Goal: Check status: Check status

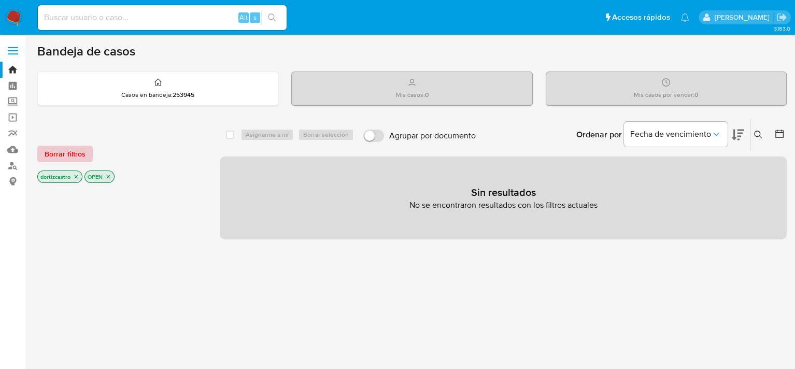
click at [72, 148] on span "Borrar filtros" at bounding box center [65, 154] width 41 height 15
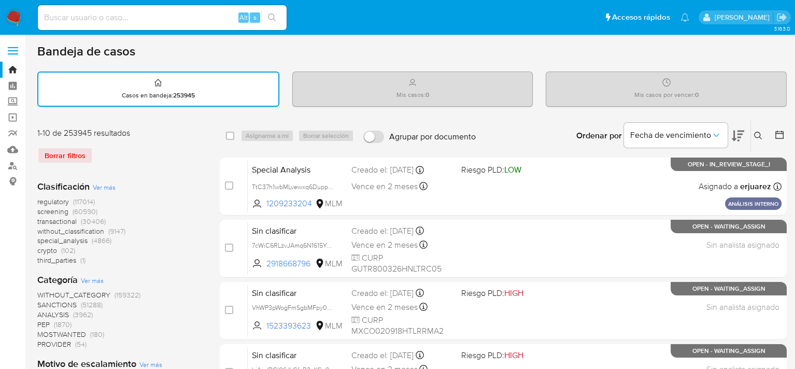
click at [759, 139] on button at bounding box center [759, 136] width 17 height 12
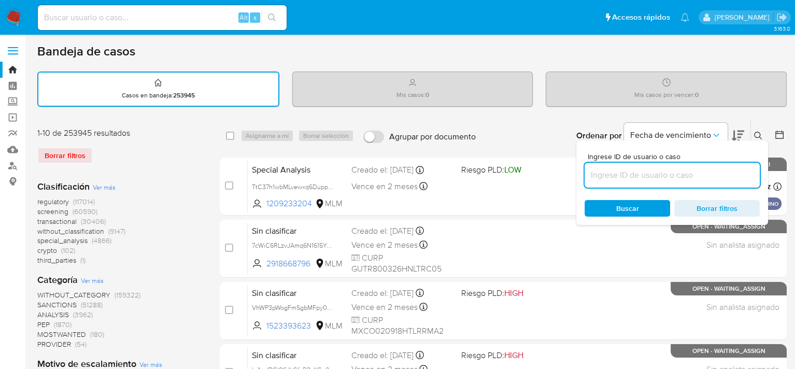
click at [654, 173] on input at bounding box center [672, 174] width 175 height 13
type input "83635391"
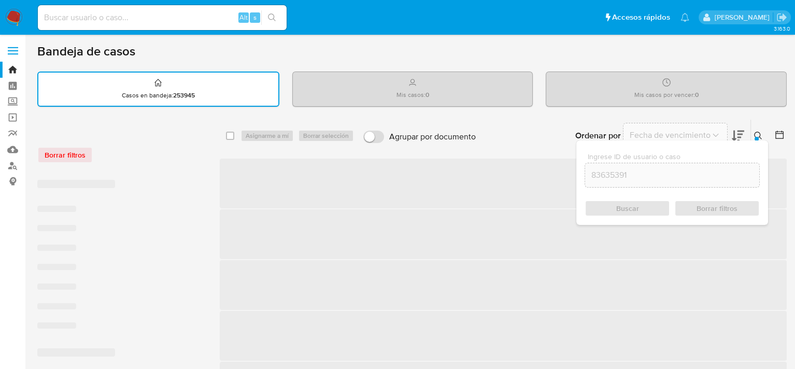
click at [614, 201] on div "Buscar Borrar filtros" at bounding box center [672, 208] width 175 height 17
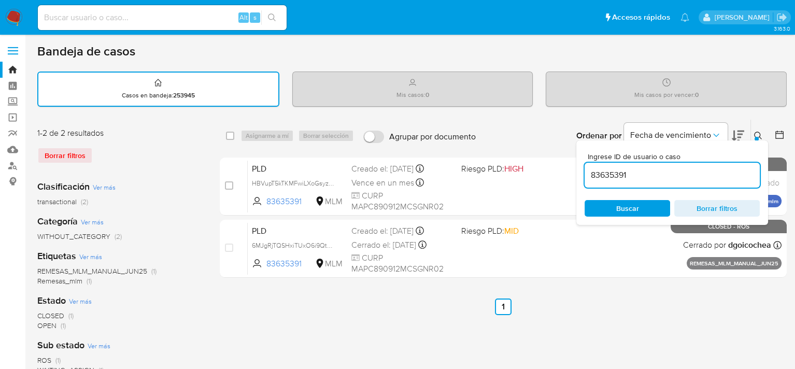
click at [611, 207] on span "Buscar" at bounding box center [627, 208] width 71 height 15
click at [503, 128] on div "Ordenar por Fecha de vencimiento No es posible ordenar los resultados mientras …" at bounding box center [634, 136] width 306 height 32
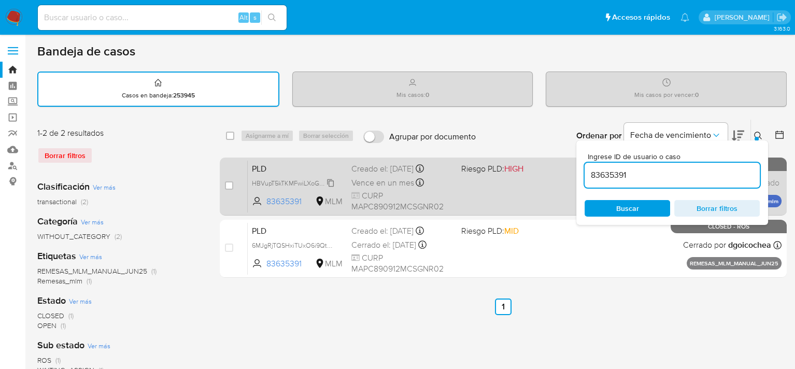
click at [270, 187] on div "PLD HBVupT5kTKMFwiLXoGsyzk1w 83635391 MLM Riesgo PLD: HIGH Creado el: 12/09/202…" at bounding box center [515, 186] width 534 height 52
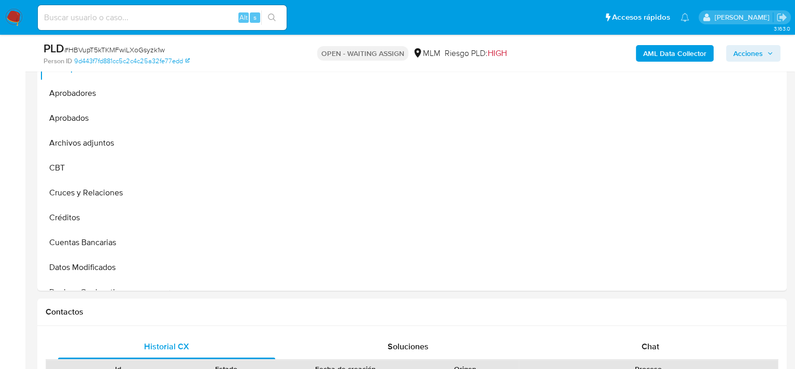
select select "10"
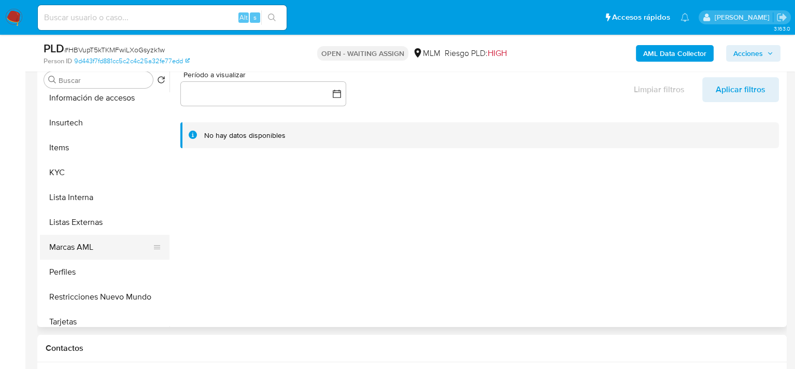
scroll to position [408, 0]
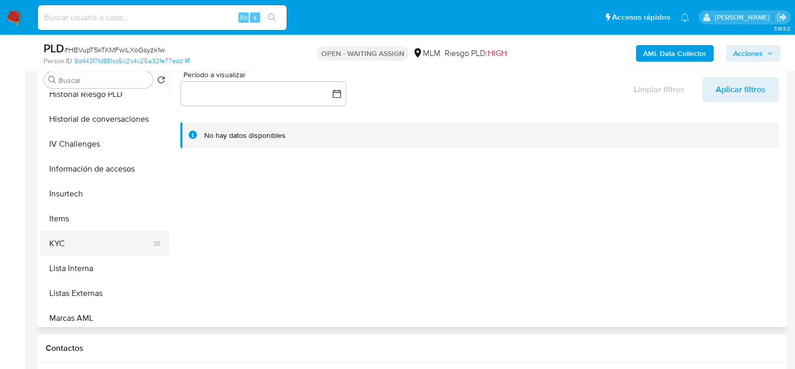
click at [75, 238] on button "KYC" at bounding box center [100, 243] width 121 height 25
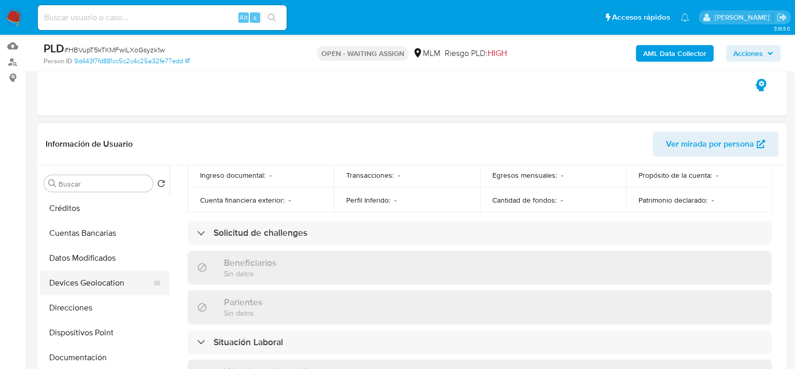
scroll to position [201, 0]
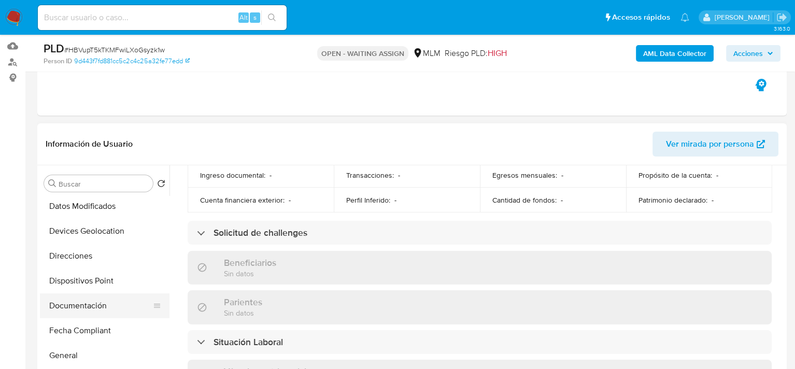
click at [83, 304] on button "Documentación" at bounding box center [100, 305] width 121 height 25
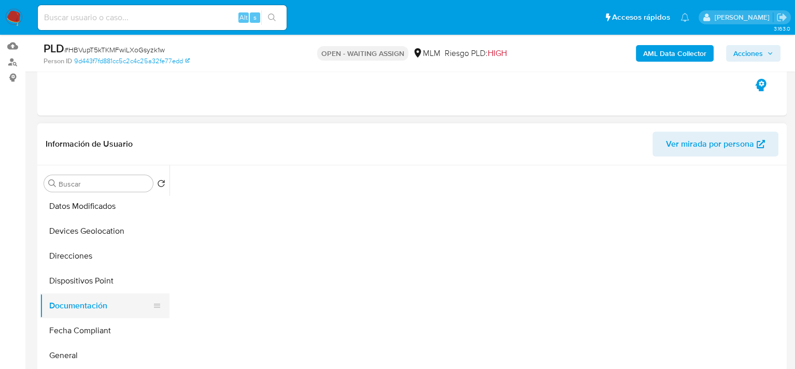
scroll to position [0, 0]
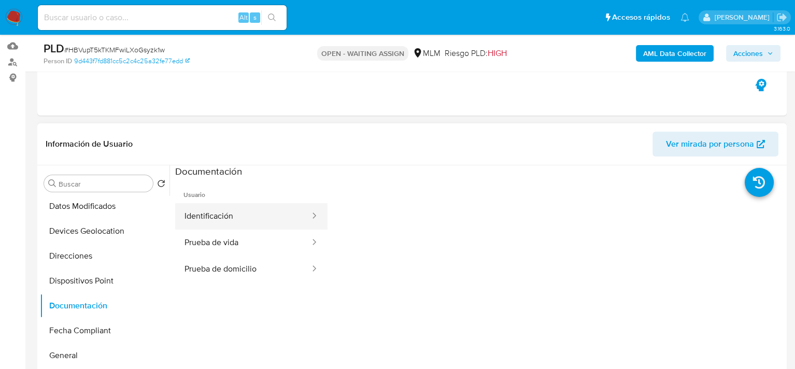
click at [223, 209] on button "Identificación" at bounding box center [243, 216] width 136 height 26
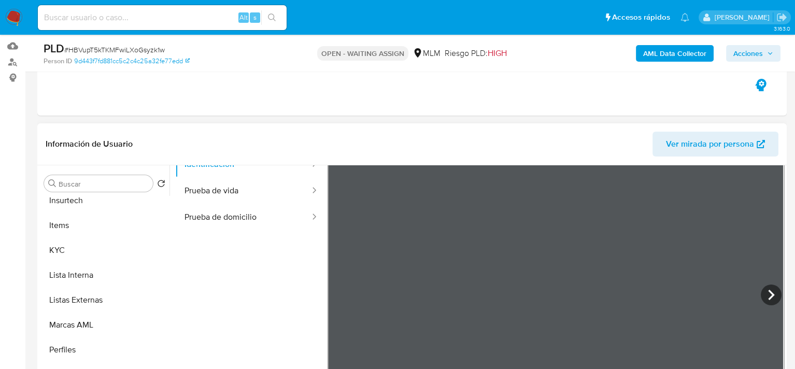
scroll to position [512, 0]
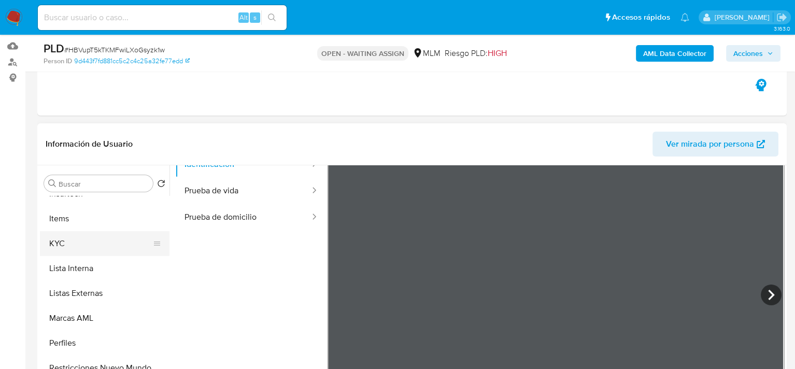
click at [67, 243] on button "KYC" at bounding box center [100, 243] width 121 height 25
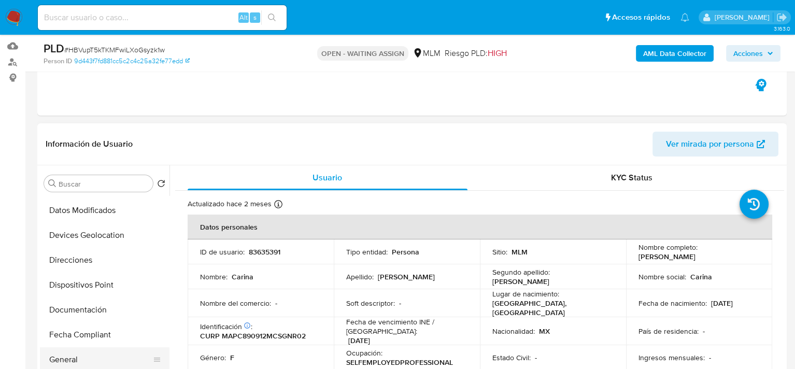
scroll to position [149, 0]
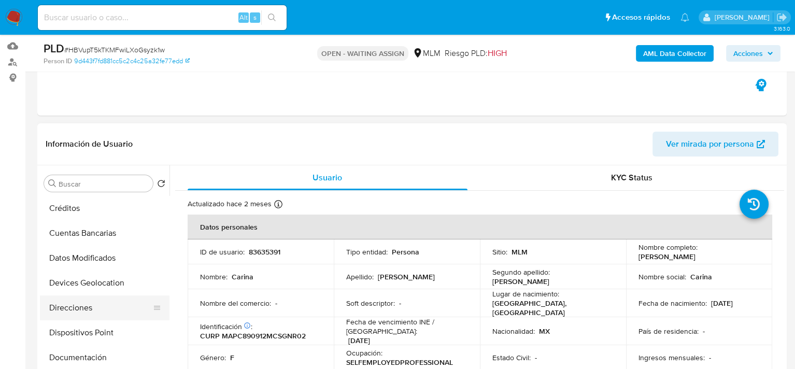
click at [90, 302] on button "Direcciones" at bounding box center [100, 307] width 121 height 25
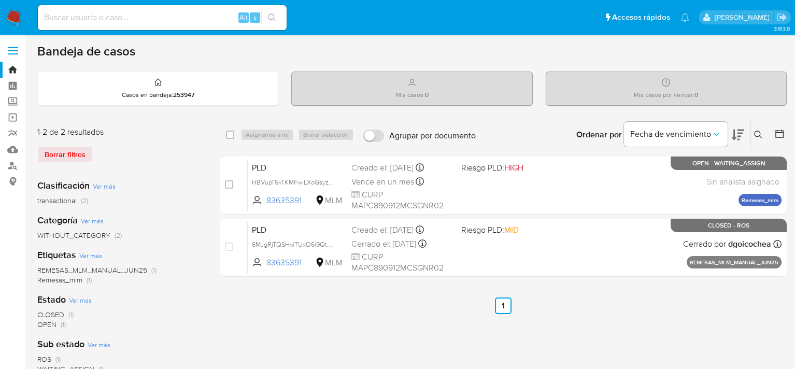
click at [755, 131] on icon at bounding box center [758, 135] width 8 height 8
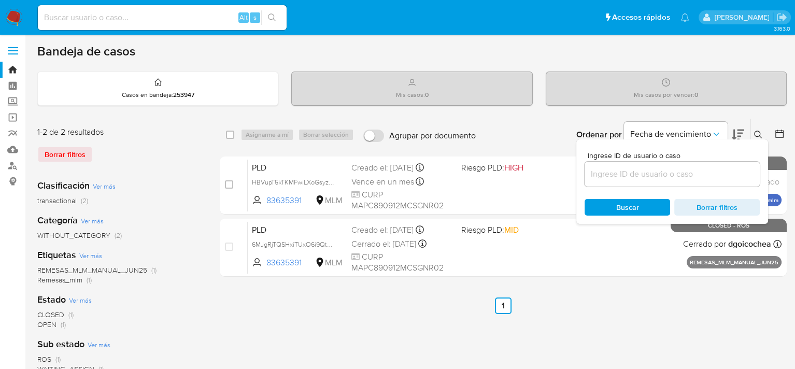
click at [669, 173] on input at bounding box center [672, 173] width 175 height 13
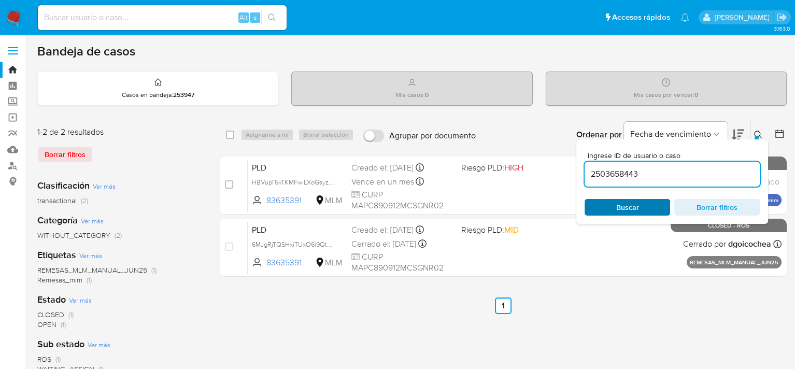
type input "2503658443"
click at [636, 207] on span "Buscar" at bounding box center [627, 207] width 23 height 17
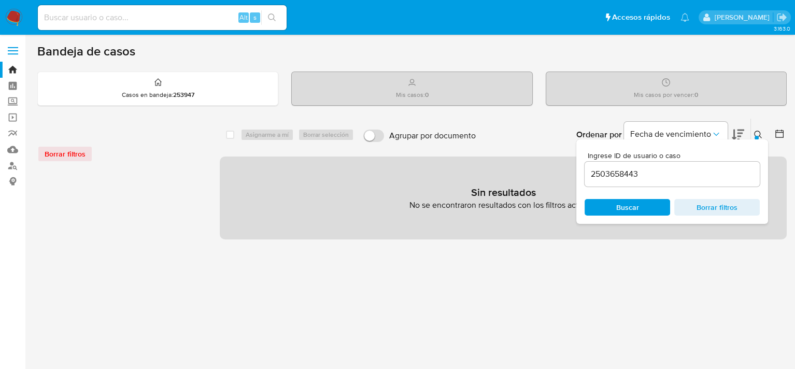
click at [73, 151] on div "Borrar filtros" at bounding box center [120, 154] width 166 height 17
click at [69, 156] on div "Borrar filtros" at bounding box center [120, 154] width 166 height 17
click at [749, 116] on div "Bandeja de casos Casos en bandeja : 253947 Mis casos : 0 Mis casos por vencer :…" at bounding box center [412, 308] width 750 height 529
click at [752, 131] on button at bounding box center [759, 135] width 17 height 12
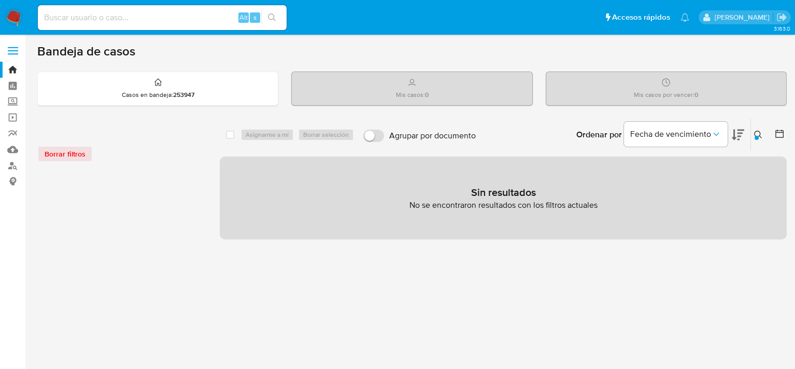
click at [65, 152] on div "Borrar filtros" at bounding box center [120, 154] width 166 height 17
drag, startPoint x: 475, startPoint y: 210, endPoint x: 666, endPoint y: 173, distance: 194.5
click at [477, 211] on div "Sin resultados No se encontraron resultados con los filtros actuales" at bounding box center [503, 198] width 567 height 83
click at [10, 15] on img at bounding box center [14, 18] width 18 height 18
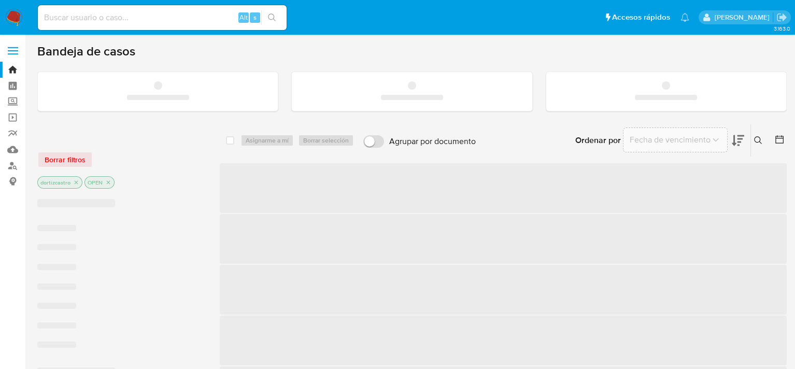
click at [759, 140] on div "Ingrese ID de usuario o caso Buscar Borrar filtros" at bounding box center [760, 140] width 18 height 32
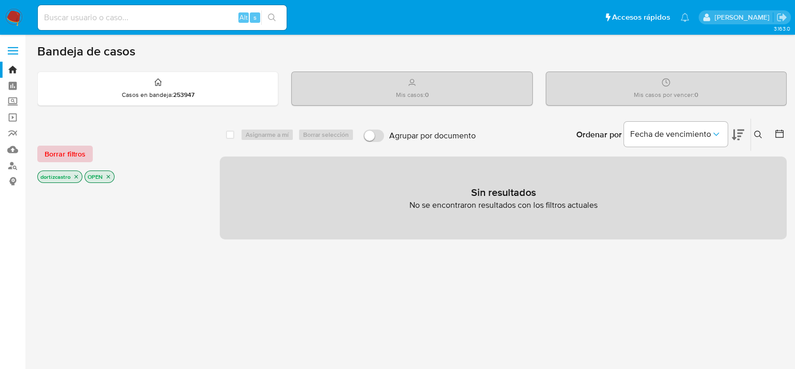
click at [63, 159] on span "Borrar filtros" at bounding box center [65, 154] width 41 height 15
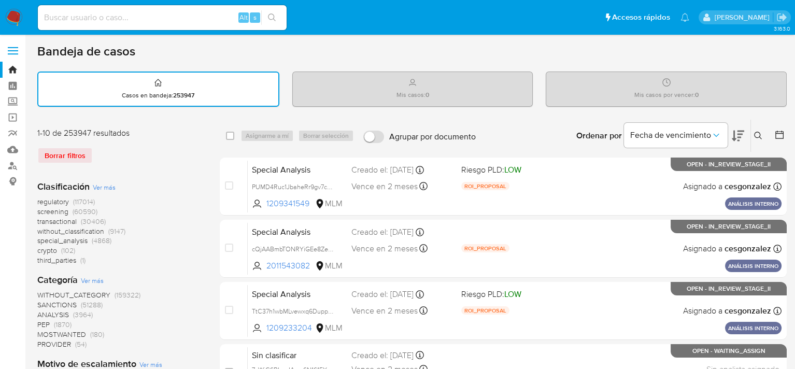
click at [756, 135] on icon at bounding box center [758, 136] width 8 height 8
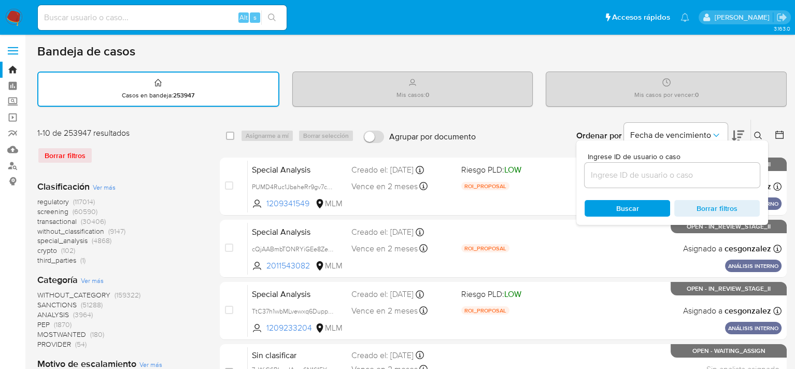
click at [610, 171] on input at bounding box center [672, 174] width 175 height 13
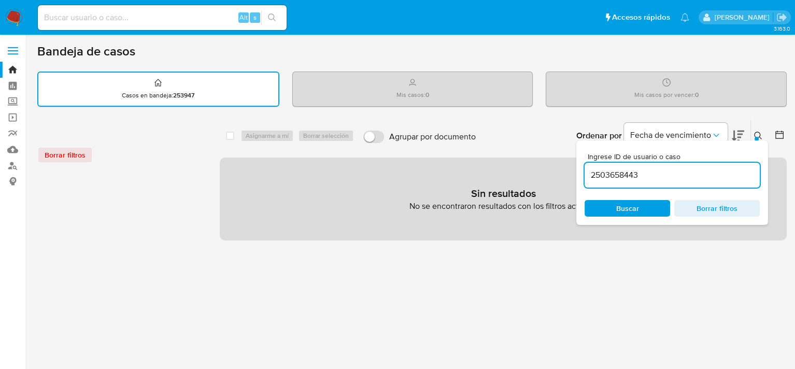
click at [626, 205] on span "Buscar" at bounding box center [627, 208] width 23 height 17
drag, startPoint x: 654, startPoint y: 172, endPoint x: 568, endPoint y: 173, distance: 86.6
click at [568, 173] on div "select-all-cases-checkbox Asignarme a mí Borrar selección Agrupar por documento…" at bounding box center [503, 179] width 567 height 121
paste input "83635391"
type input "83635391"
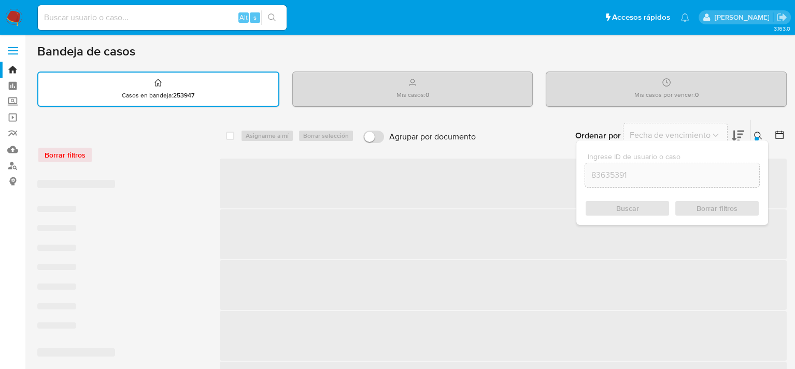
click at [619, 205] on div "Buscar Borrar filtros" at bounding box center [672, 208] width 175 height 17
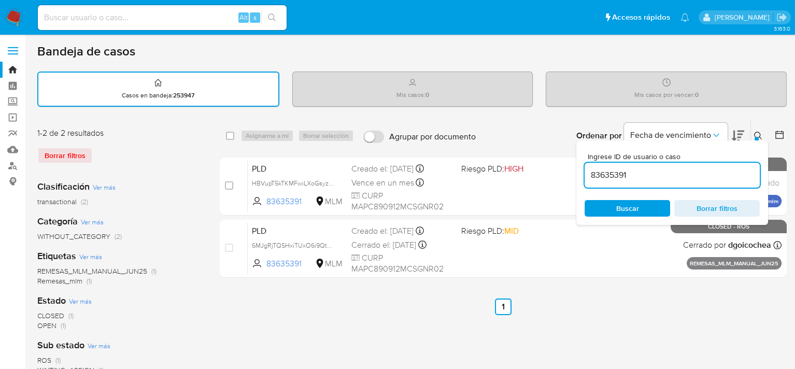
click at [588, 356] on div "select-all-cases-checkbox Asignarme a mí Borrar selección Agrupar por documento…" at bounding box center [503, 346] width 567 height 455
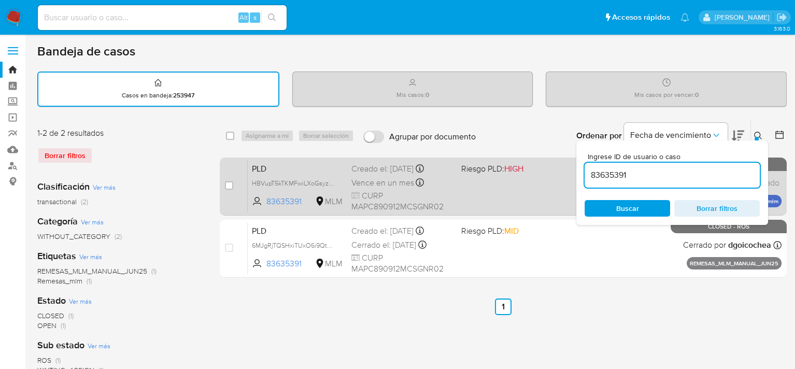
click at [501, 191] on div "PLD HBVupT5kTKMFwiLXoGsyzk1w 83635391 MLM Riesgo PLD: HIGH Creado el: 12/09/202…" at bounding box center [515, 186] width 534 height 52
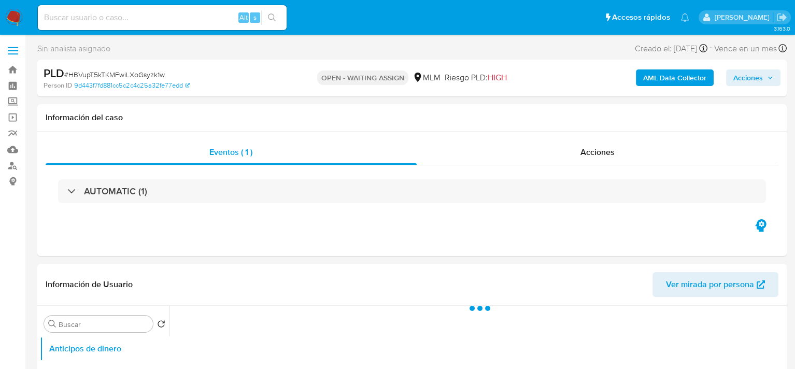
select select "10"
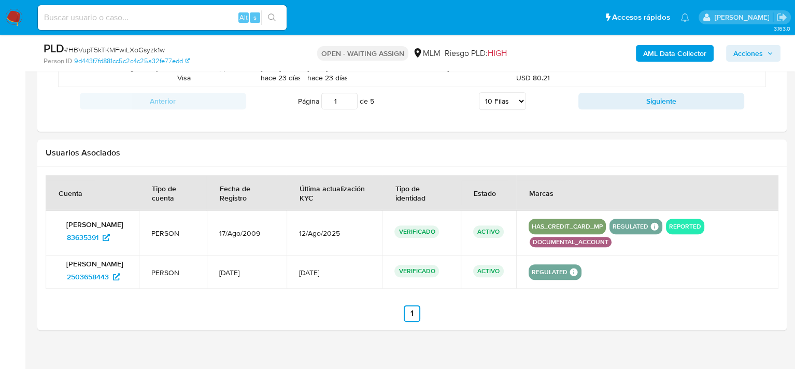
scroll to position [1203, 0]
